Goal: Task Accomplishment & Management: Complete application form

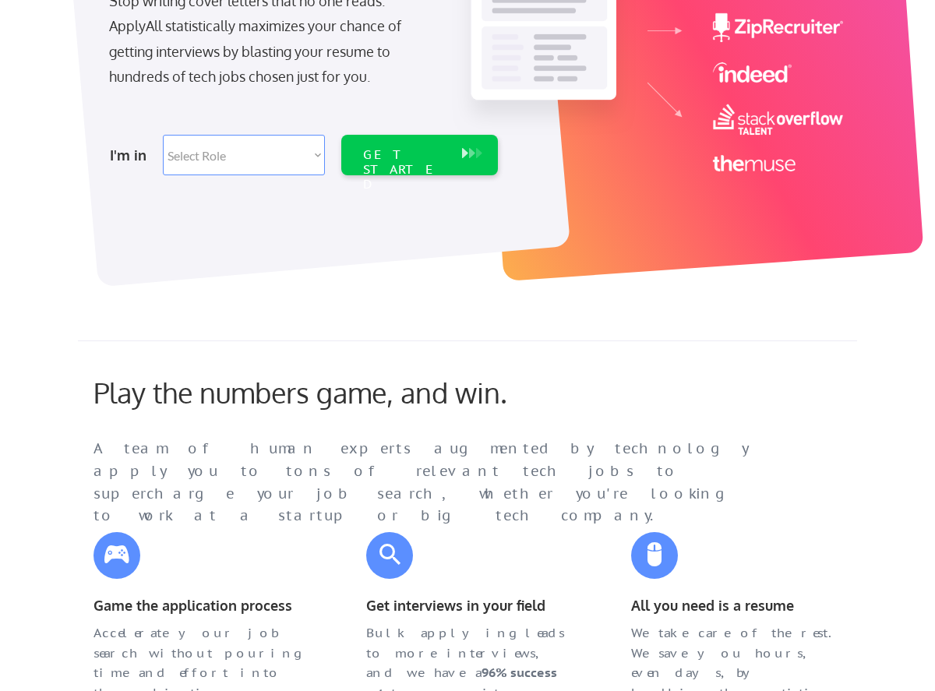
scroll to position [249, 0]
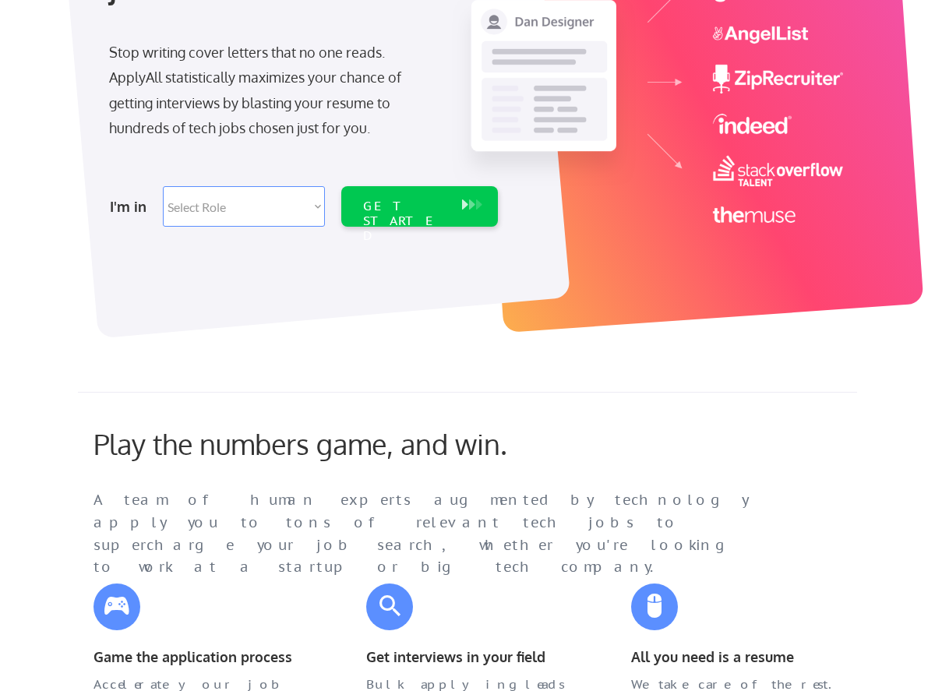
click at [260, 215] on select "Select Role Software Engineering Product Management Customer Success Sales UI/U…" at bounding box center [244, 206] width 162 height 41
select select ""design""
click at [163, 186] on select "Select Role Software Engineering Product Management Customer Success Sales UI/U…" at bounding box center [244, 206] width 162 height 41
select select ""design""
click at [408, 192] on div "GET STARTED" at bounding box center [404, 206] width 99 height 41
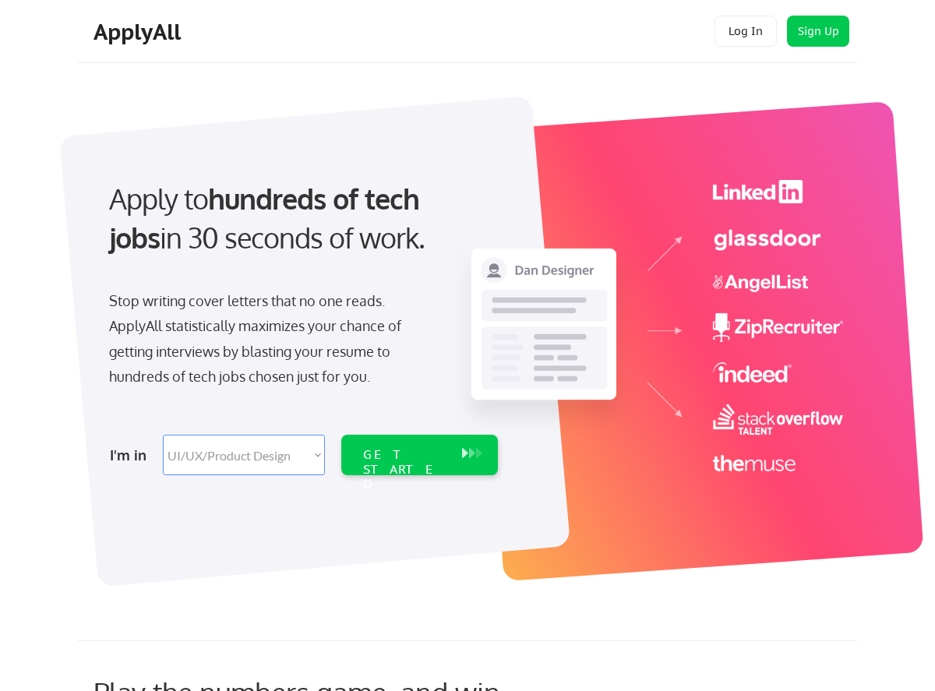
select select ""design""
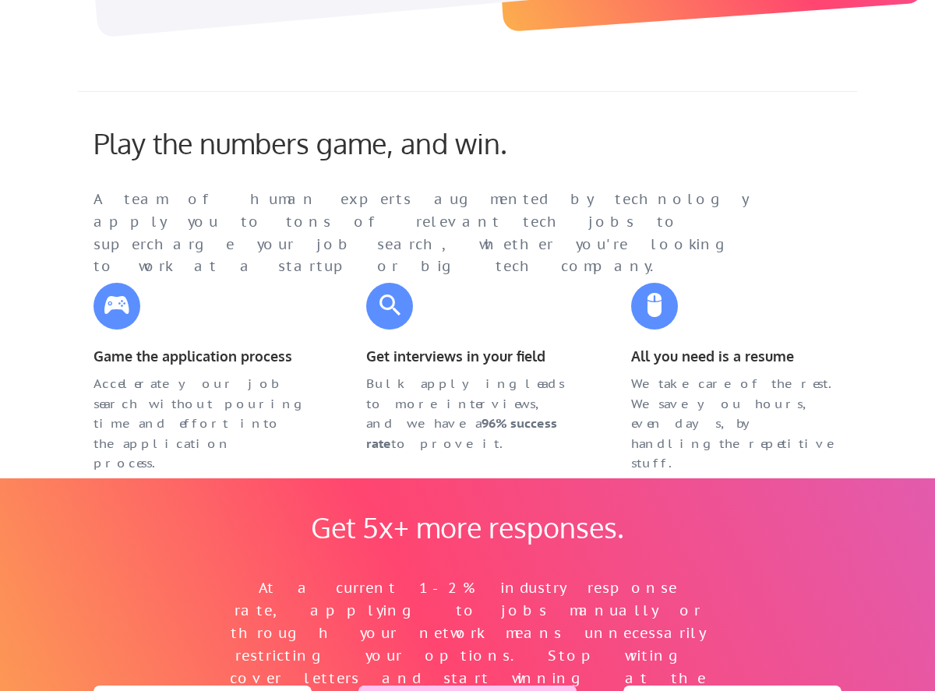
scroll to position [549, 0]
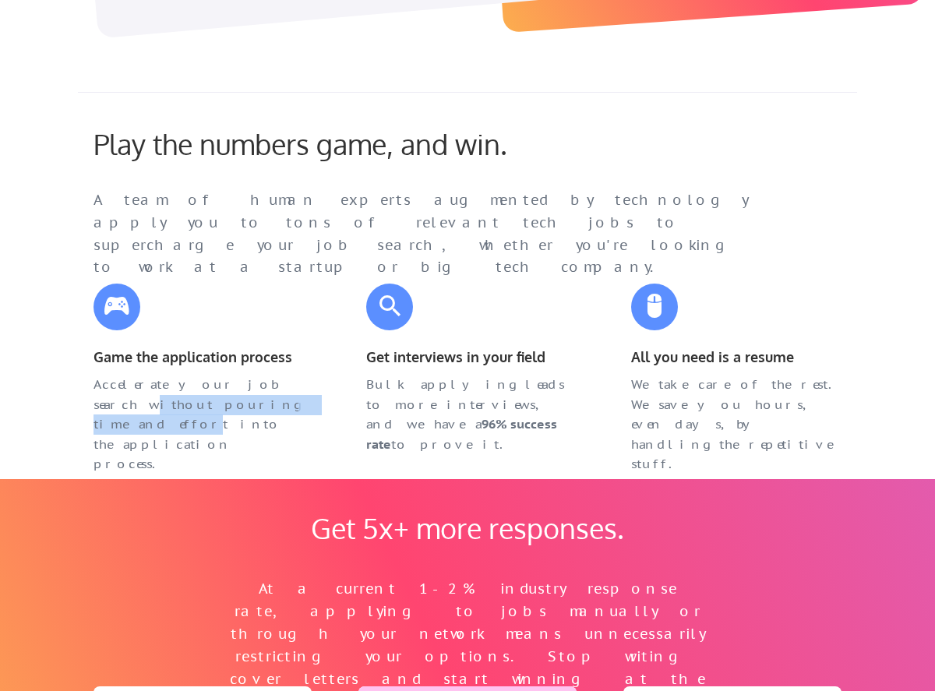
drag, startPoint x: 99, startPoint y: 403, endPoint x: 287, endPoint y: 397, distance: 187.9
click at [287, 397] on div "Accelerate your job search without pouring time and effort into the application…" at bounding box center [199, 425] width 210 height 100
click at [366, 376] on div "Bulk applying leads to more interviews, and we have a 96% success rate to prove…" at bounding box center [471, 414] width 210 height 79
click at [365, 389] on div "Bulk applying leads to more interviews, and we have a 96% success rate to prove…" at bounding box center [472, 411] width 242 height 73
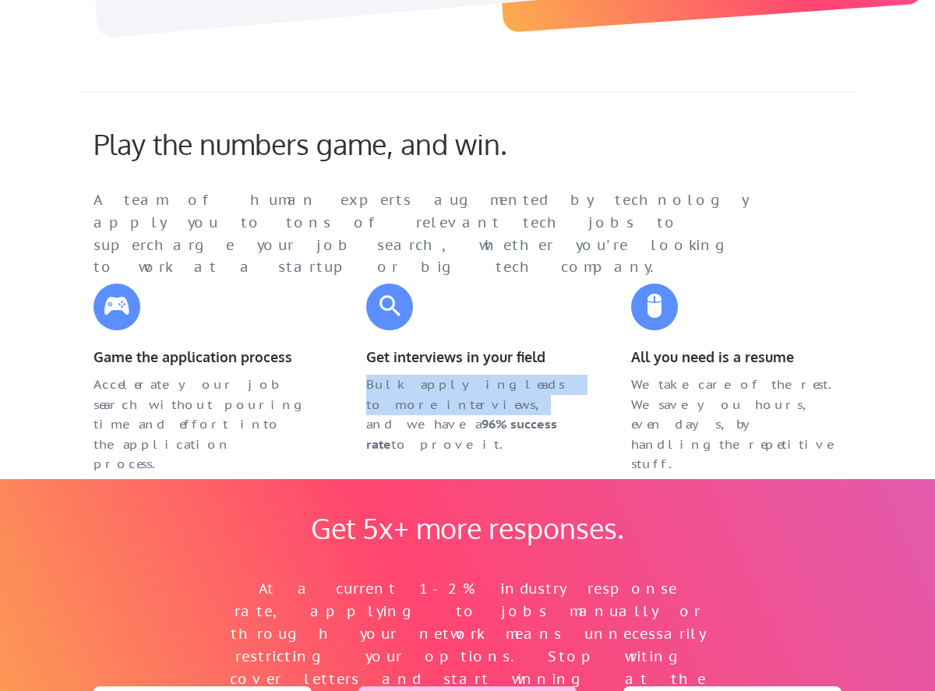
drag, startPoint x: 366, startPoint y: 383, endPoint x: 435, endPoint y: 408, distance: 73.0
click at [435, 408] on div "Bulk applying leads to more interviews, and we have a 96% success rate to prove…" at bounding box center [471, 414] width 210 height 79
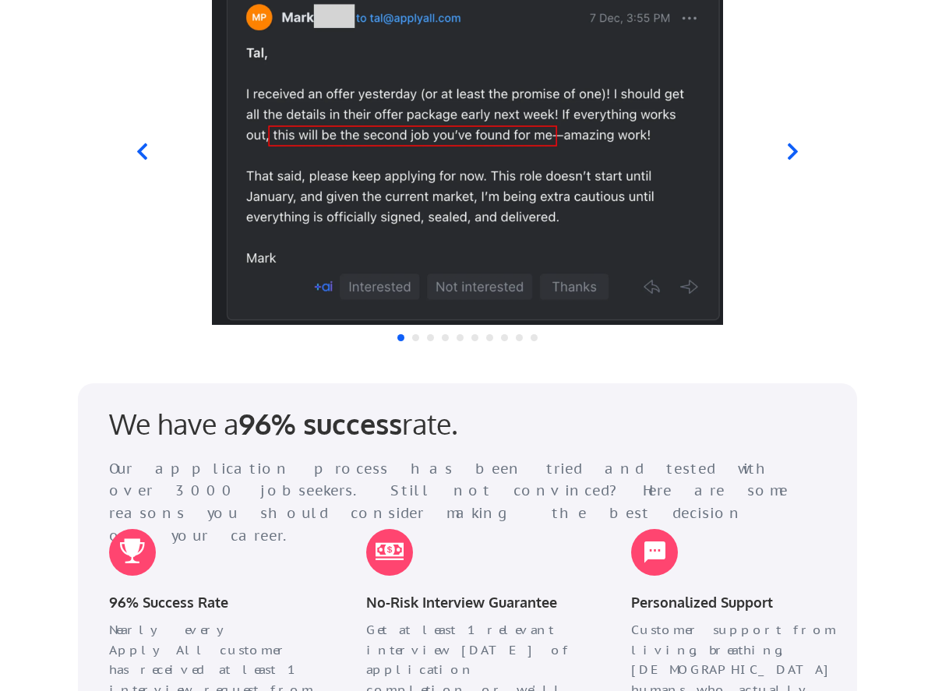
scroll to position [1614, 0]
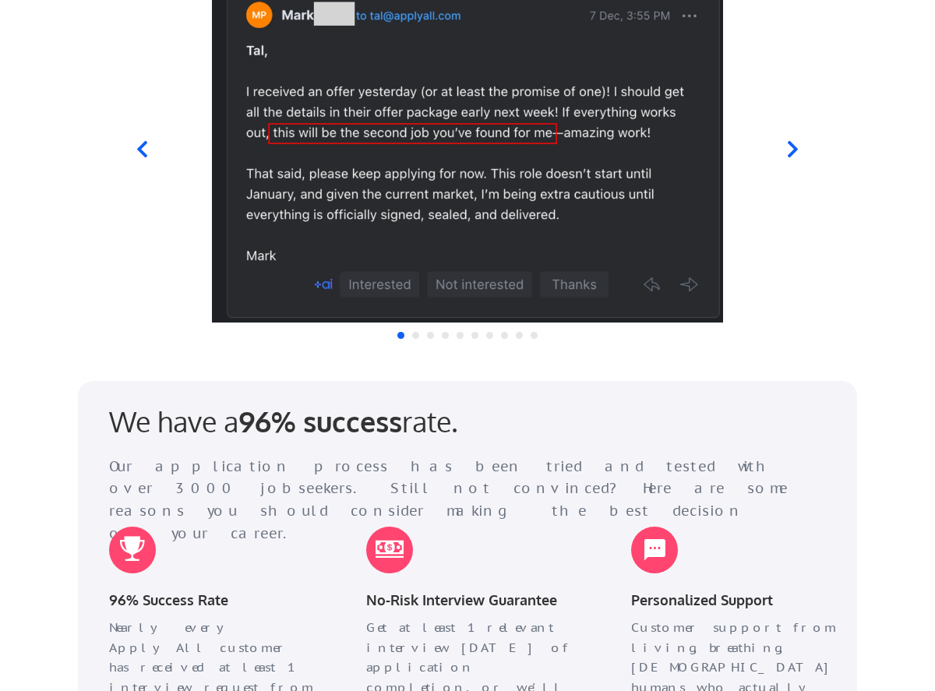
click at [140, 153] on icon at bounding box center [141, 149] width 19 height 19
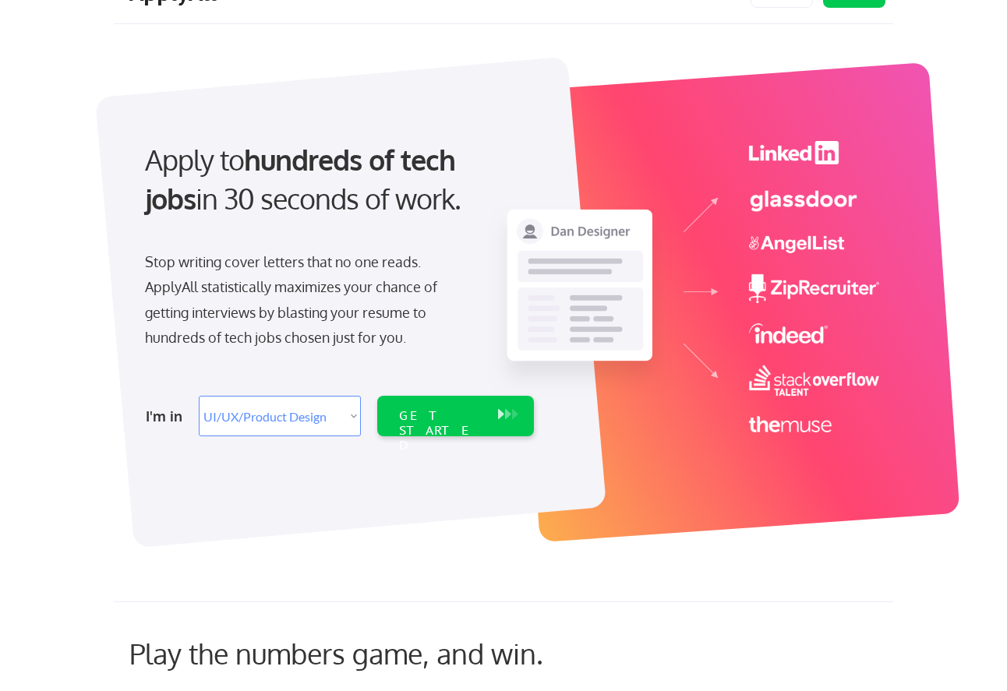
scroll to position [0, 0]
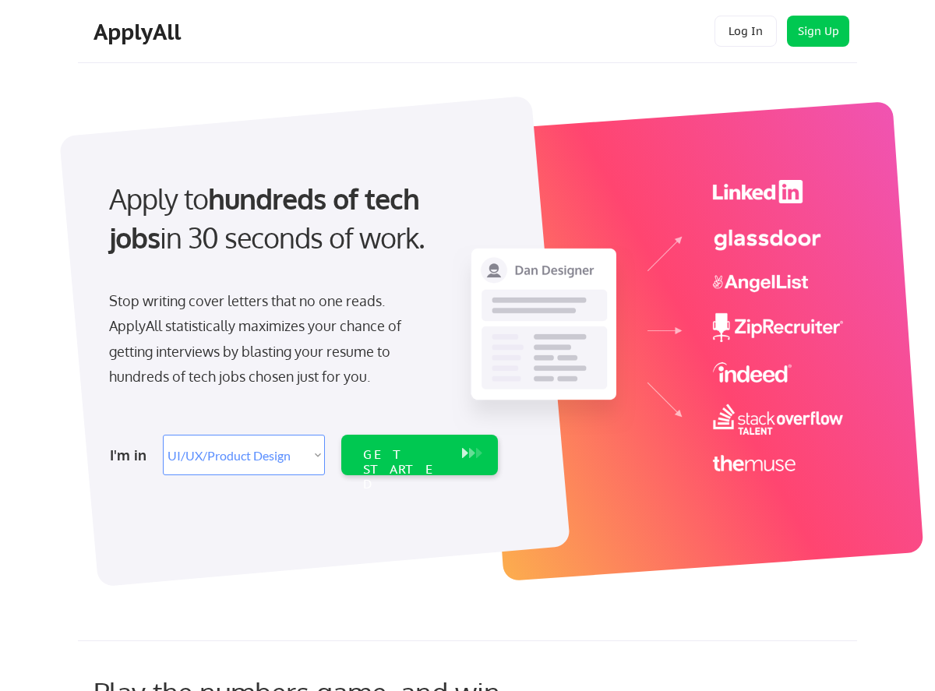
select select ""design""
